Goal: Task Accomplishment & Management: Use online tool/utility

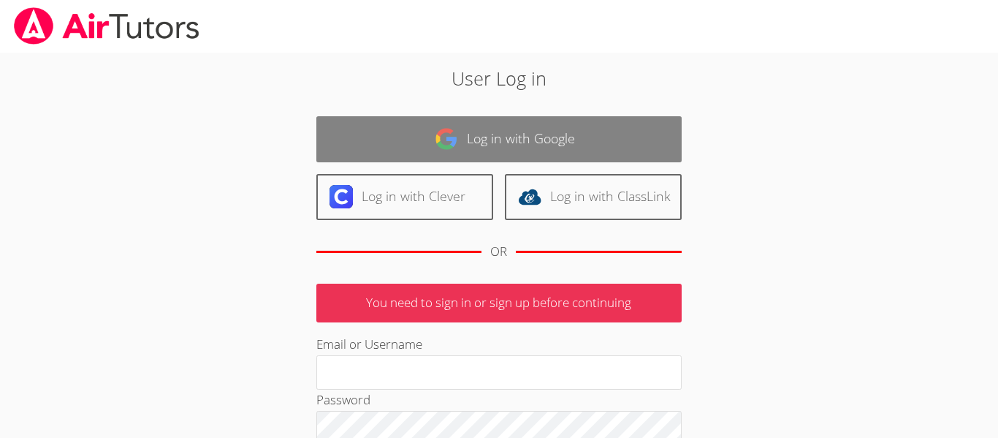
click at [503, 131] on link "Log in with Google" at bounding box center [498, 139] width 365 height 46
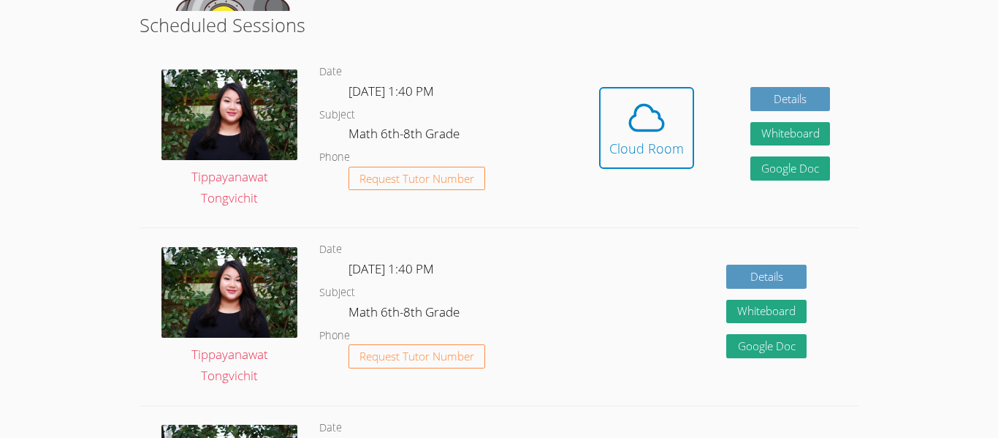
scroll to position [365, 0]
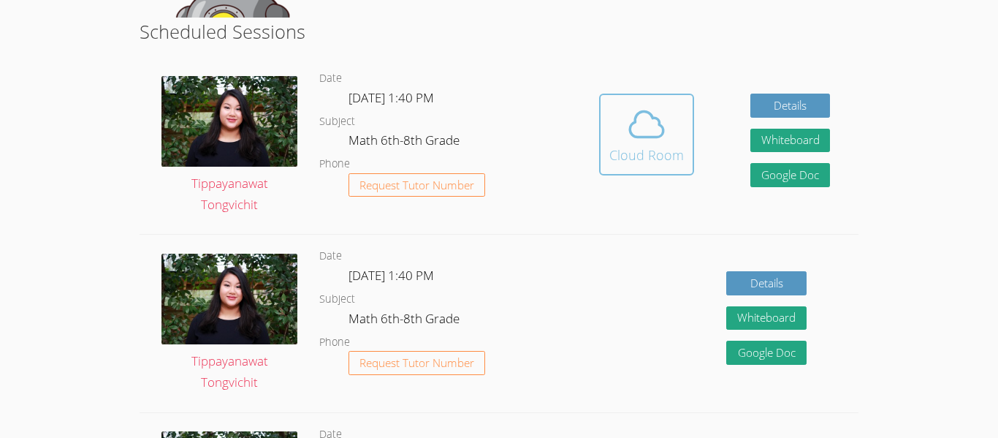
click at [655, 135] on icon at bounding box center [646, 124] width 41 height 41
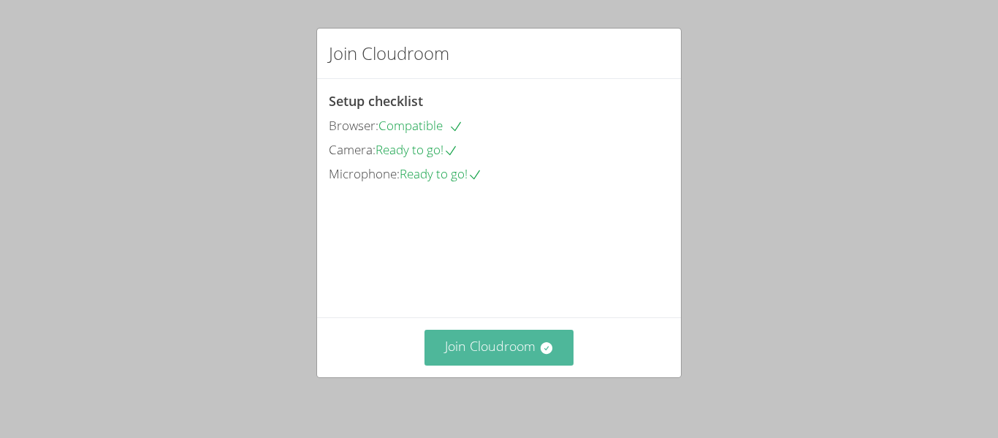
click at [499, 355] on button "Join Cloudroom" at bounding box center [499, 347] width 150 height 36
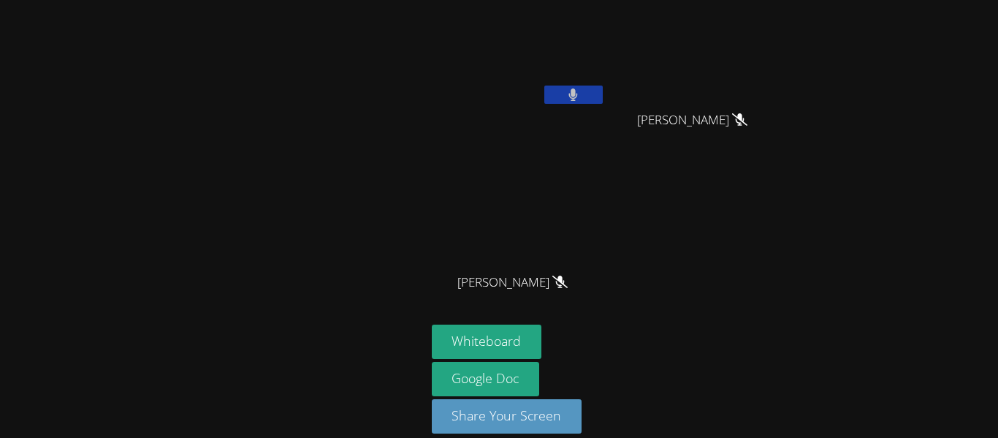
click at [593, 84] on video at bounding box center [519, 55] width 174 height 98
click at [590, 96] on button at bounding box center [573, 94] width 58 height 18
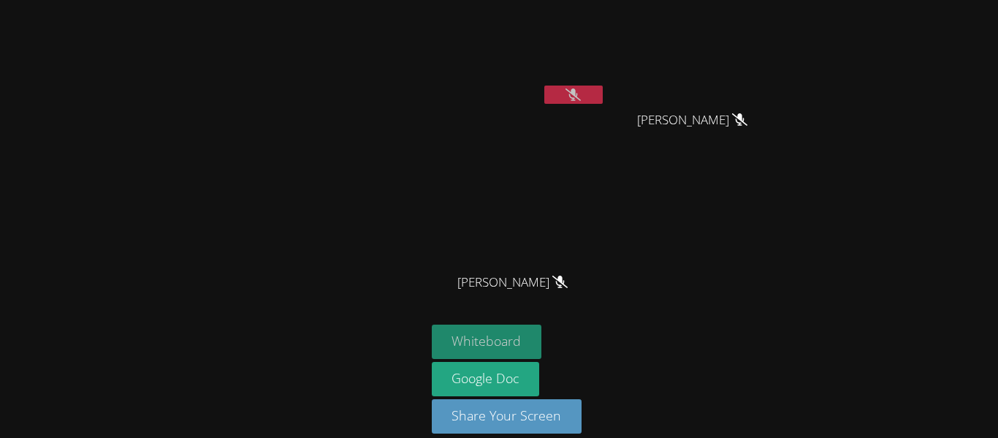
click at [507, 340] on button "Whiteboard" at bounding box center [487, 341] width 110 height 34
